Goal: Find specific page/section: Find specific page/section

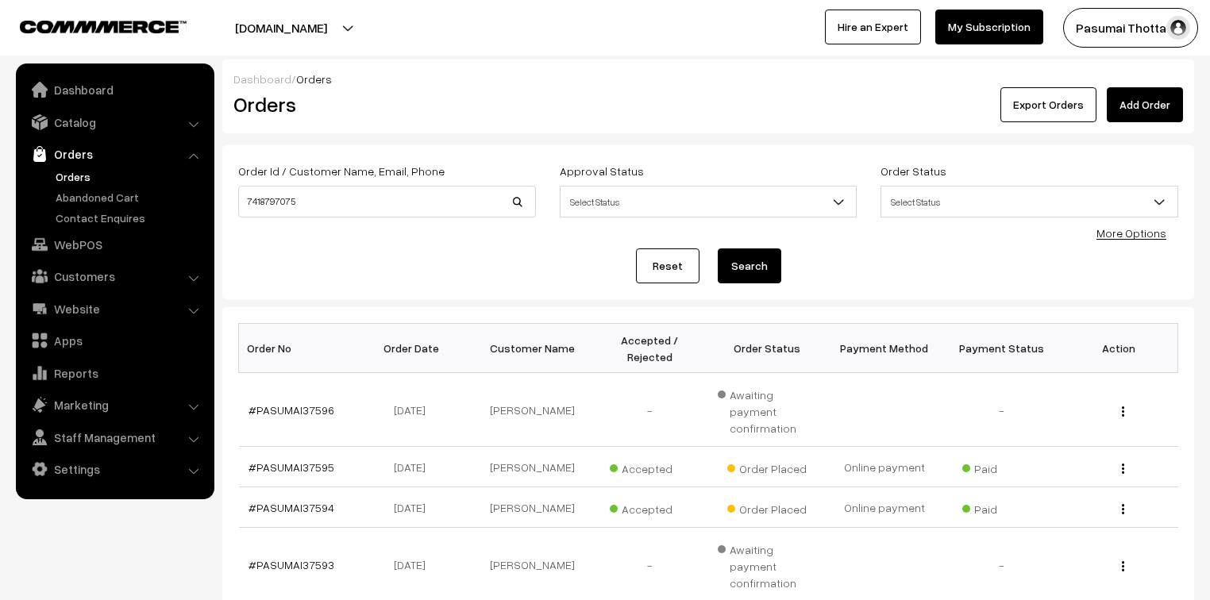
type input "7418797075"
click at [718, 249] on button "Search" at bounding box center [750, 266] width 64 height 35
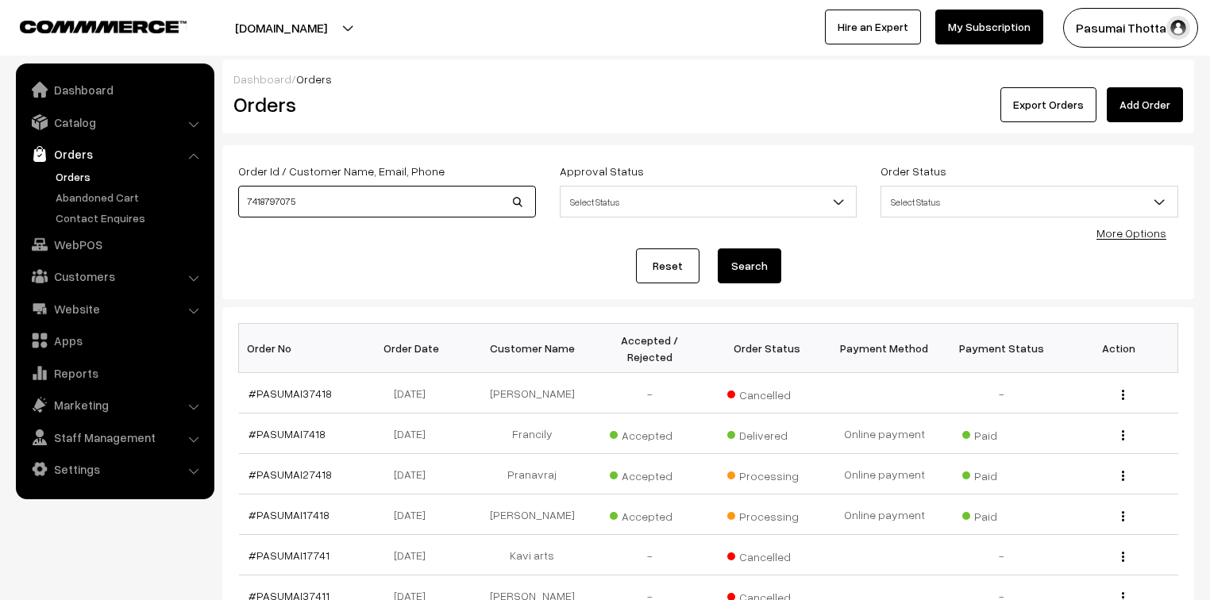
drag, startPoint x: 311, startPoint y: 203, endPoint x: 235, endPoint y: 202, distance: 76.2
click at [235, 202] on div "Order Id / Customer Name, Email, Phone 7418797075" at bounding box center [387, 194] width 322 height 66
type input "sathyavani"
click at [718, 249] on button "Search" at bounding box center [750, 266] width 64 height 35
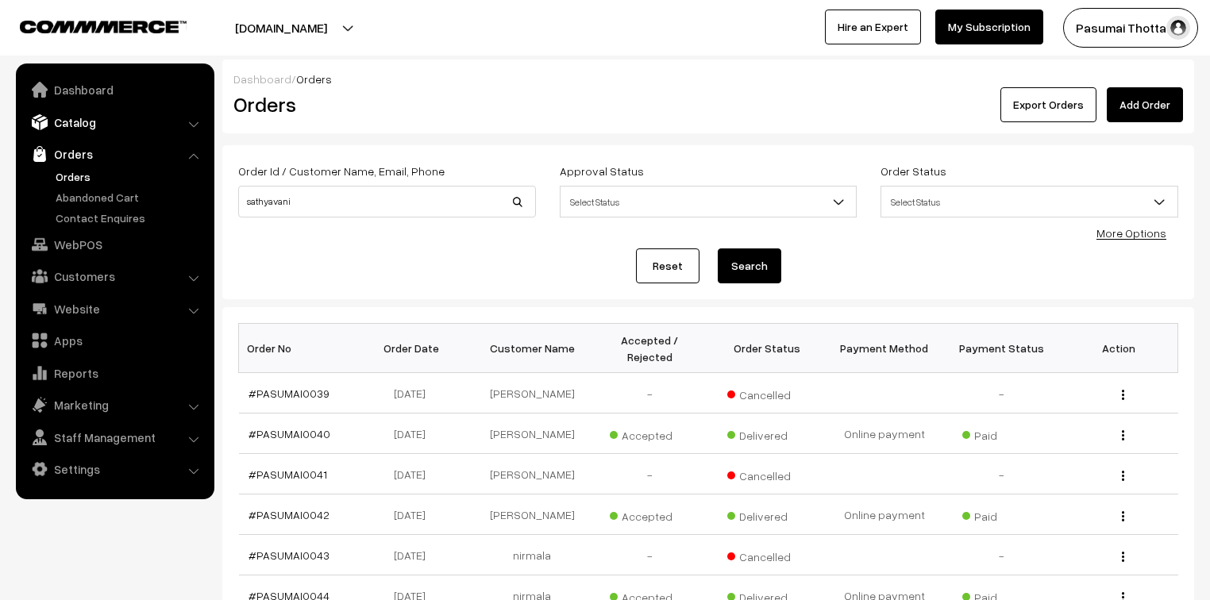
click at [63, 121] on link "Catalog" at bounding box center [114, 122] width 189 height 29
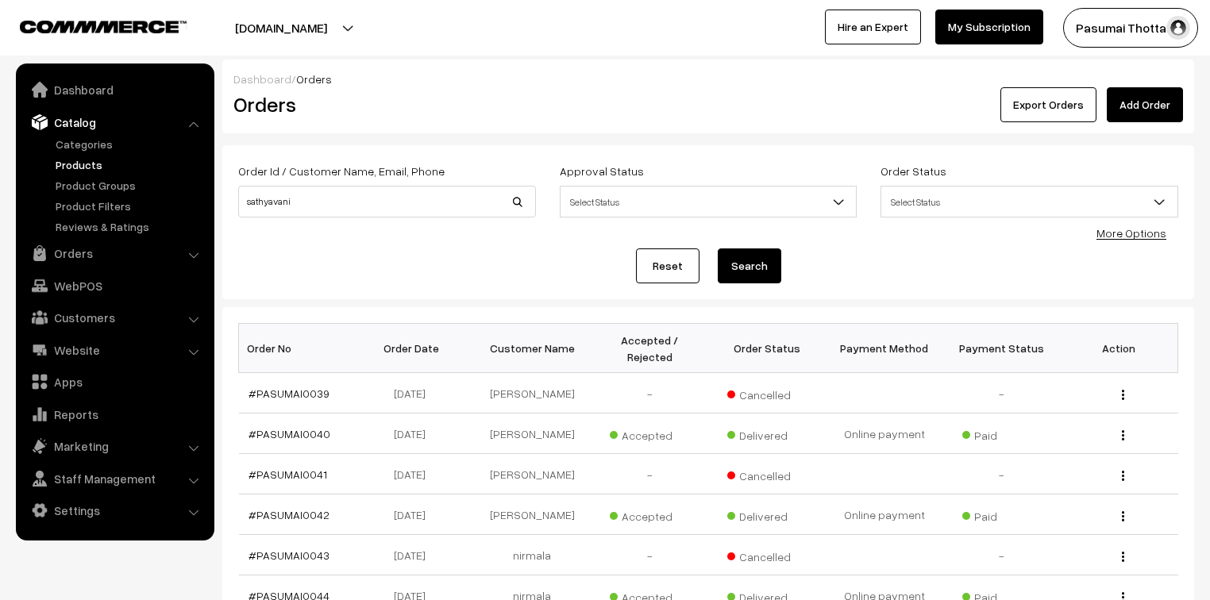
click at [69, 164] on link "Products" at bounding box center [130, 164] width 157 height 17
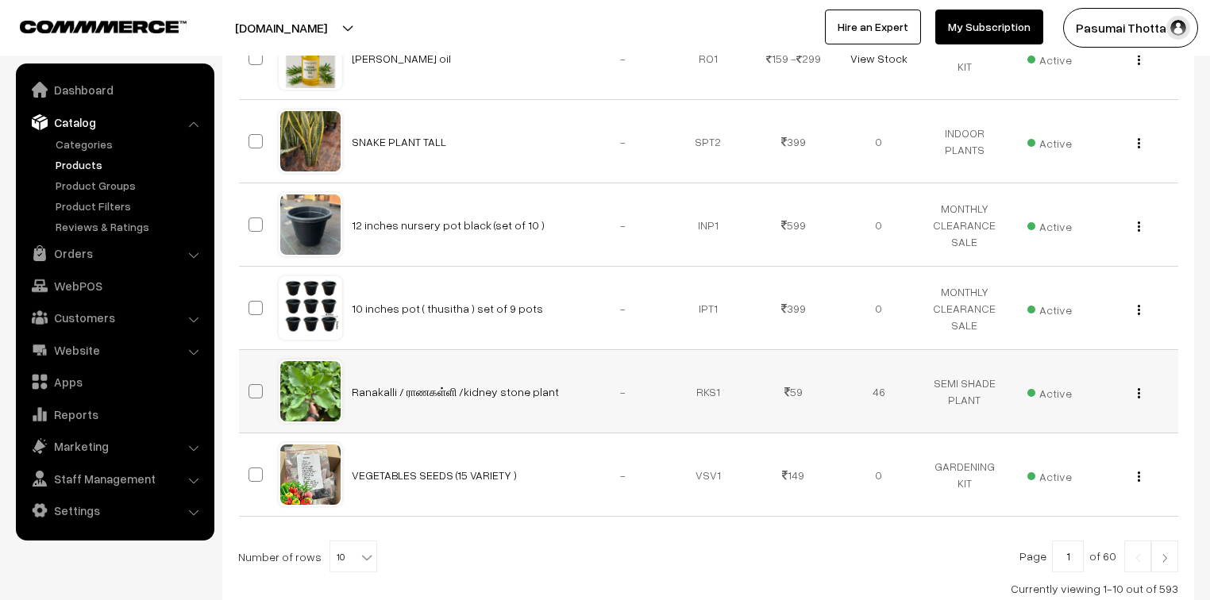
scroll to position [787, 0]
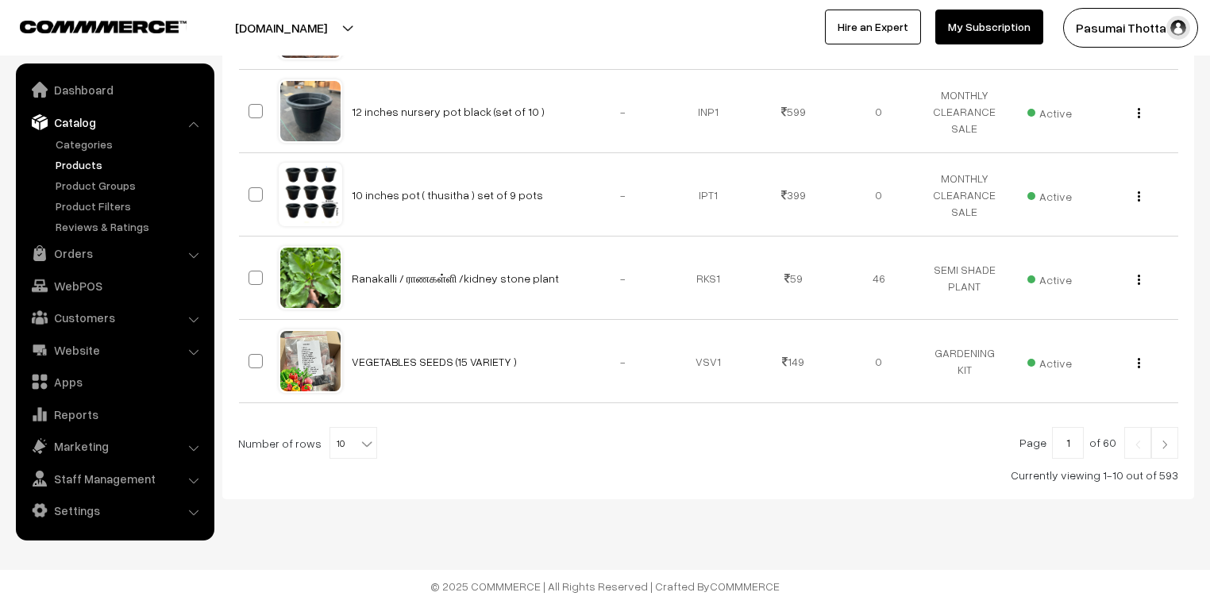
click at [362, 442] on b at bounding box center [367, 444] width 16 height 16
select select "100"
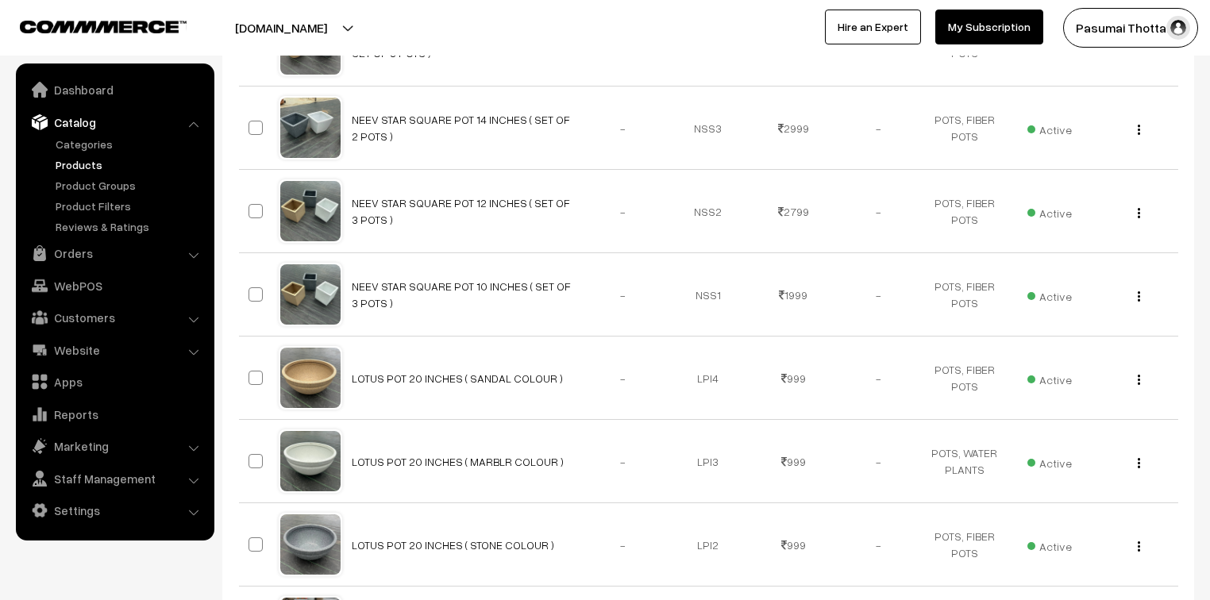
scroll to position [6670, 0]
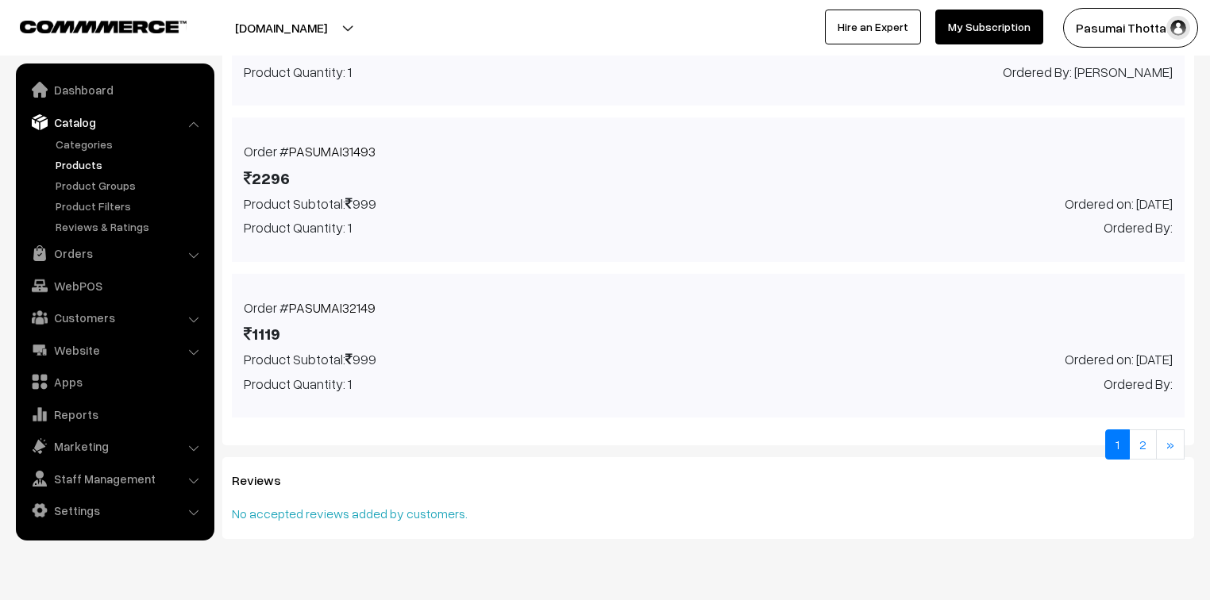
scroll to position [1248, 0]
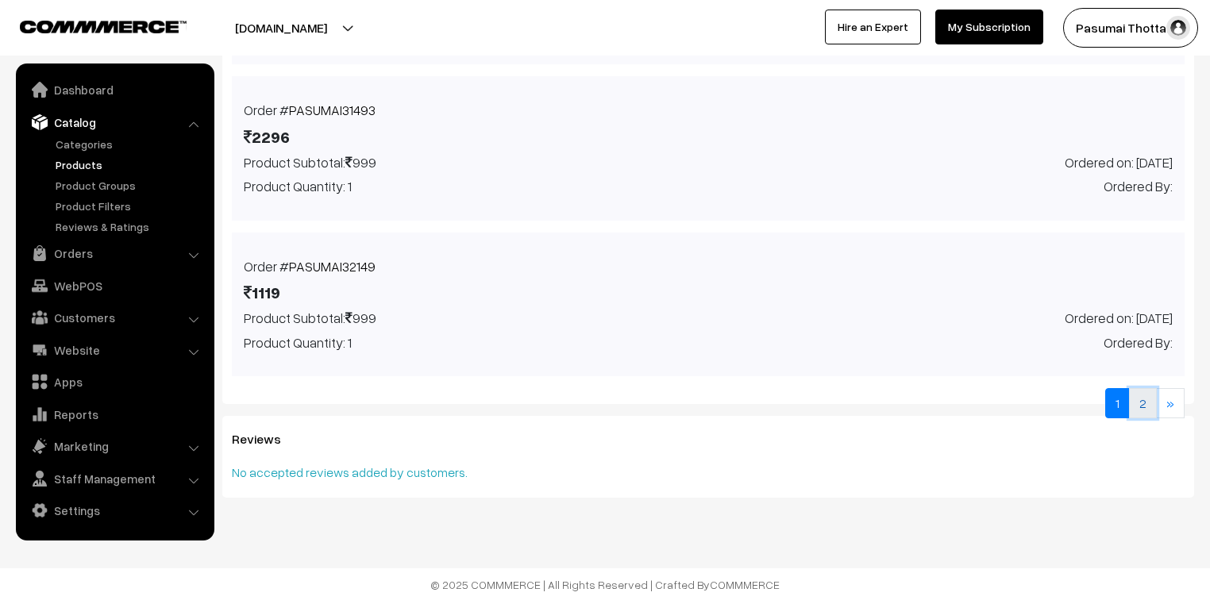
click at [1137, 406] on link "2" at bounding box center [1143, 403] width 28 height 30
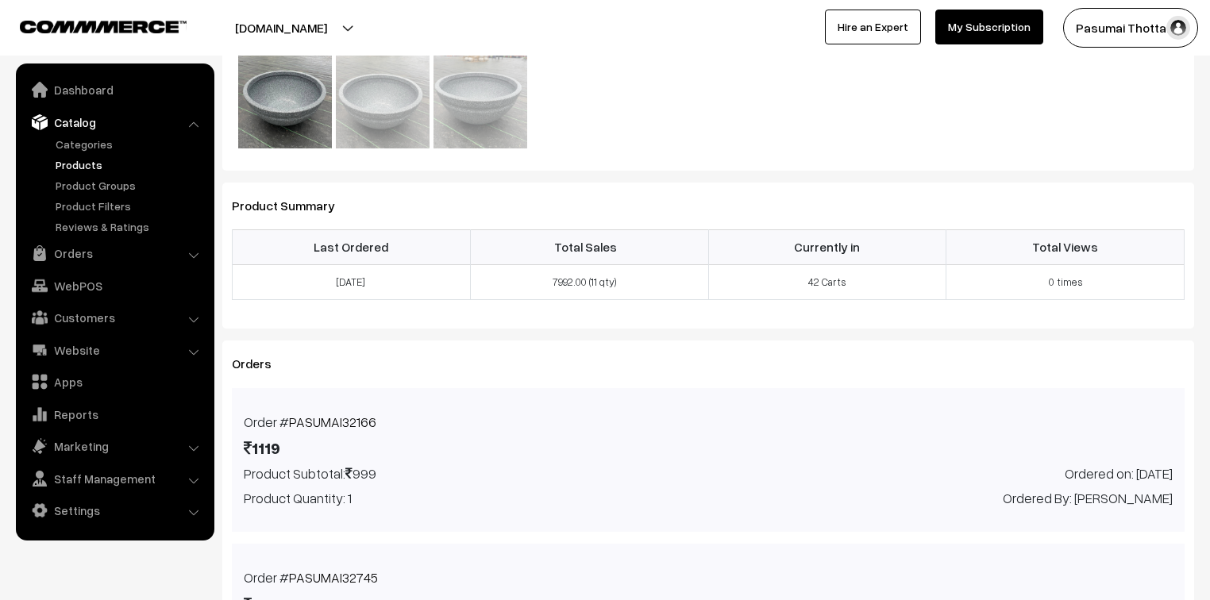
scroll to position [365, 0]
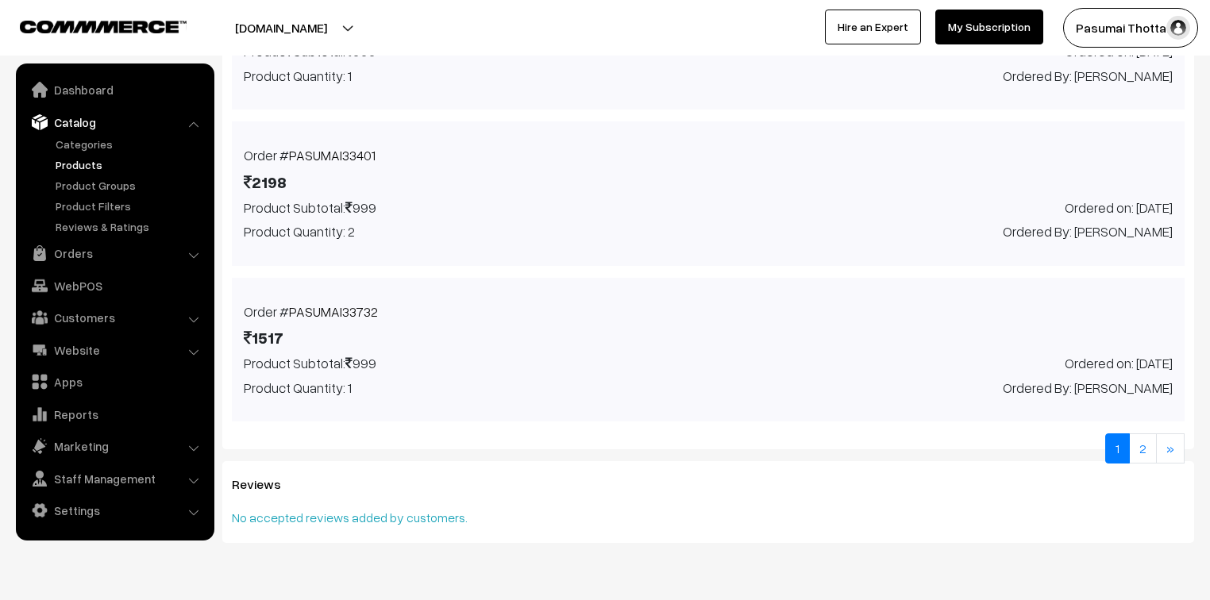
scroll to position [1248, 0]
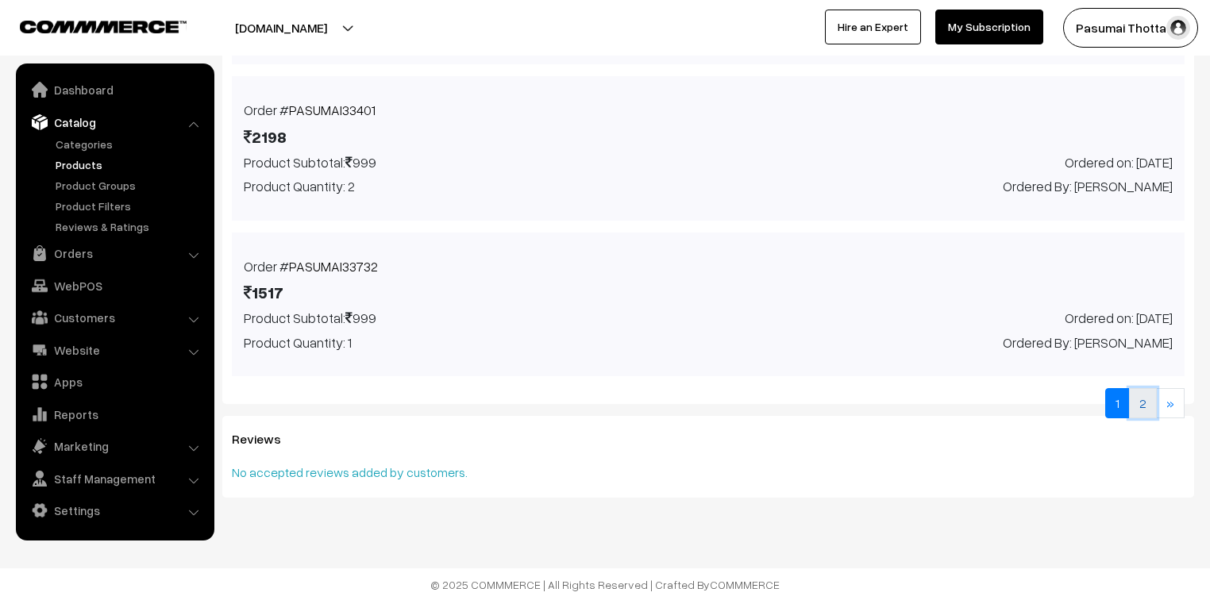
click at [1150, 403] on link "2" at bounding box center [1143, 403] width 28 height 30
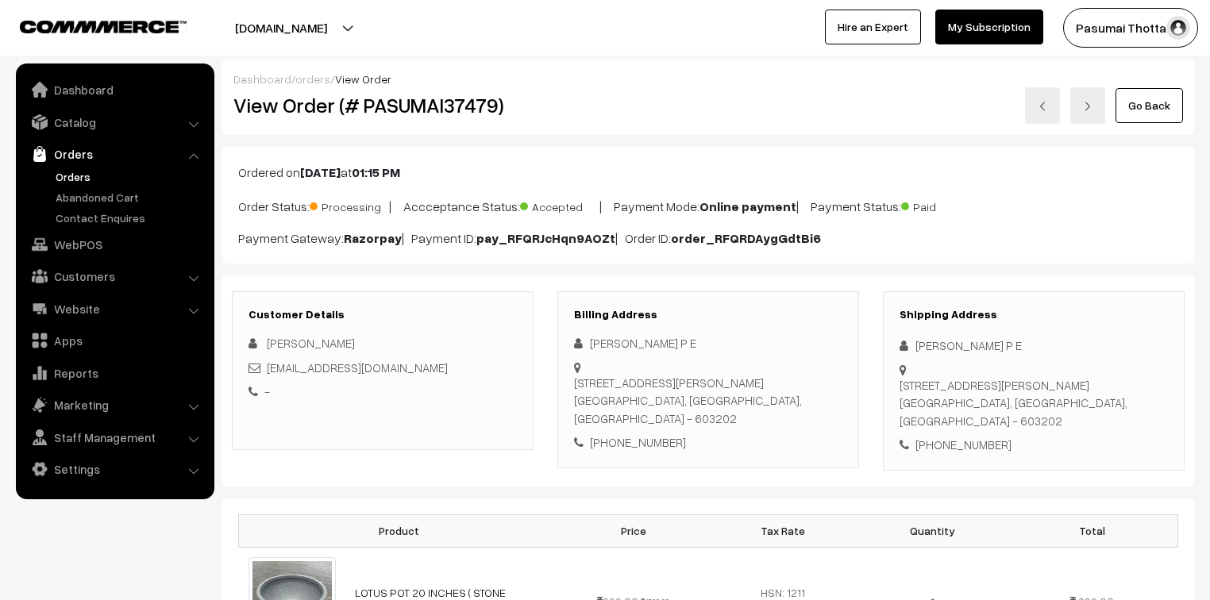
scroll to position [127, 0]
